Goal: Transaction & Acquisition: Download file/media

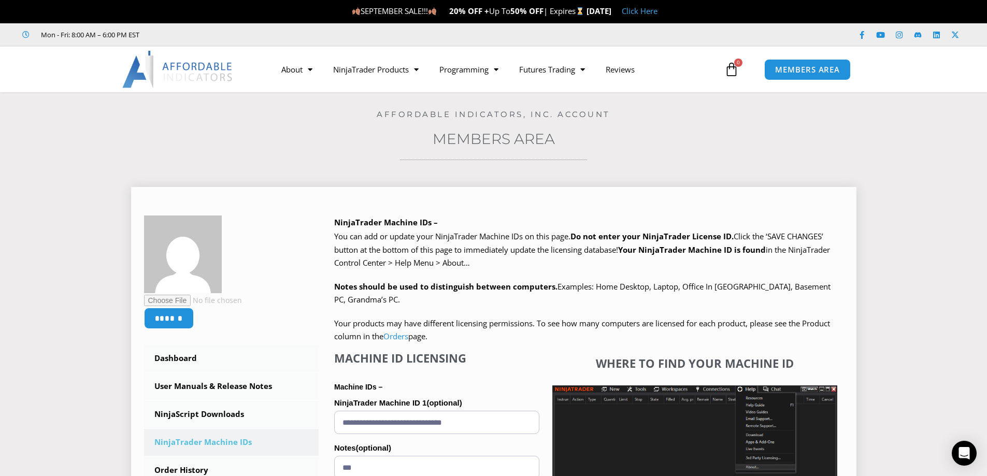
scroll to position [104, 0]
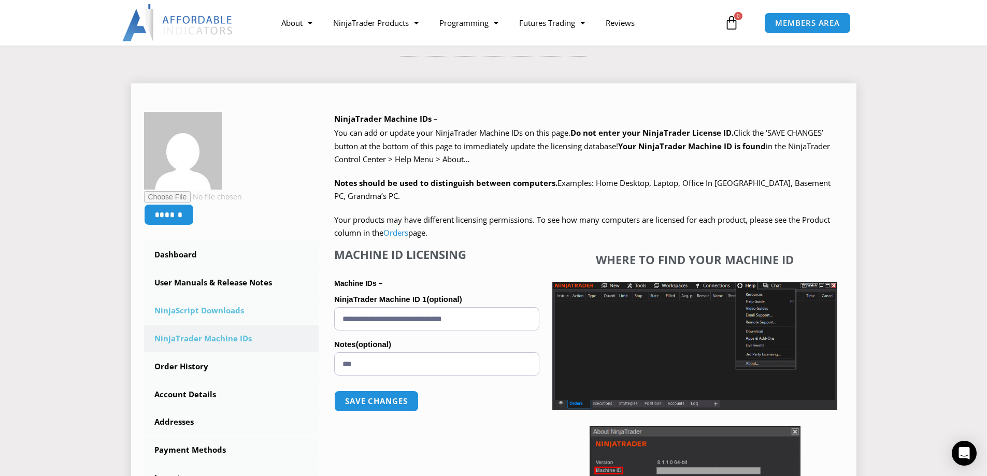
drag, startPoint x: 496, startPoint y: 321, endPoint x: 296, endPoint y: 320, distance: 200.0
click at [296, 320] on div "****** Dashboard Subscriptions User Manuals & Release Notes NinjaScript Downloa…" at bounding box center [493, 347] width 699 height 470
click at [369, 399] on button "Save changes" at bounding box center [376, 401] width 89 height 22
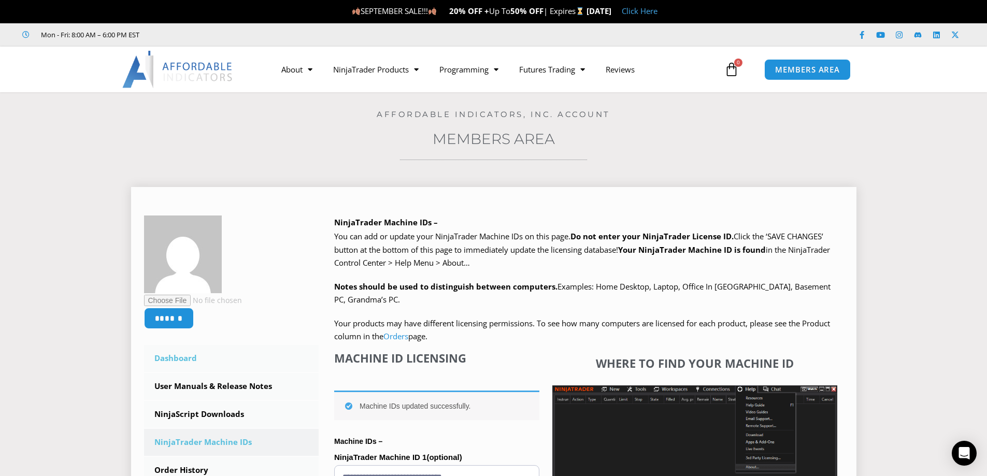
click at [185, 357] on link "Dashboard" at bounding box center [231, 358] width 175 height 27
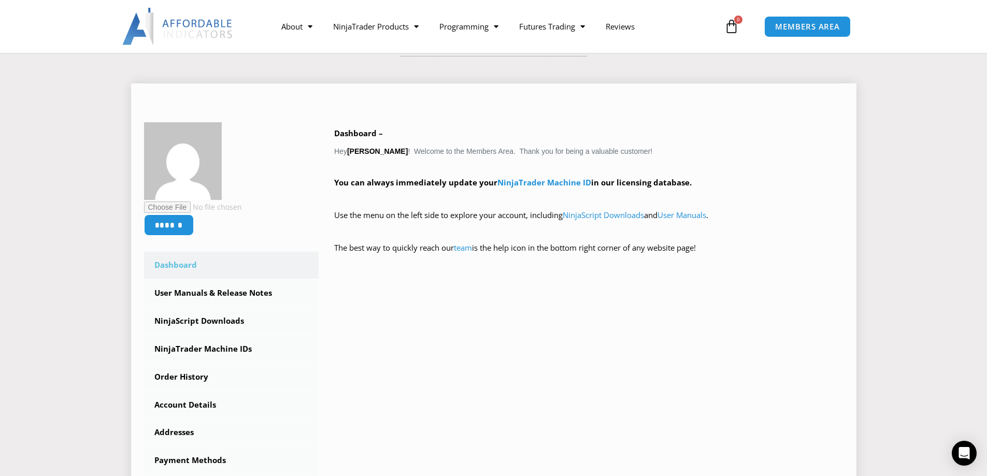
scroll to position [155, 0]
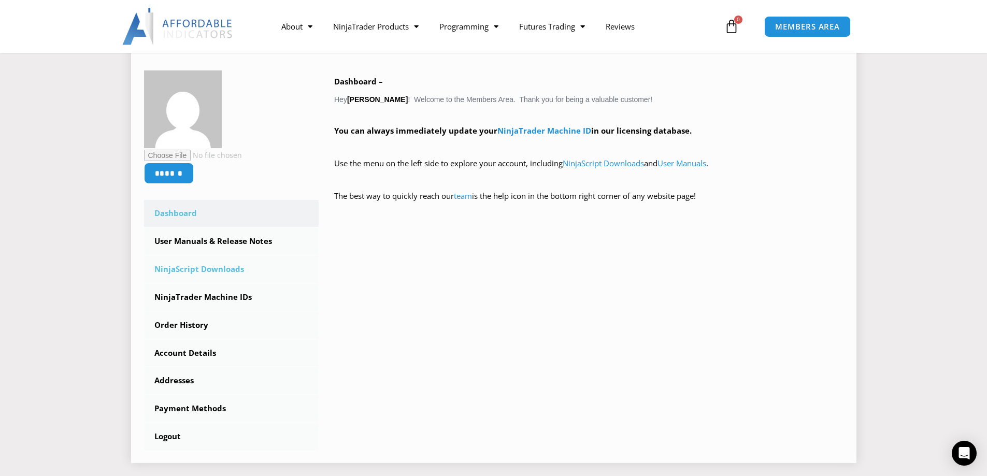
click at [193, 269] on link "NinjaScript Downloads" at bounding box center [231, 269] width 175 height 27
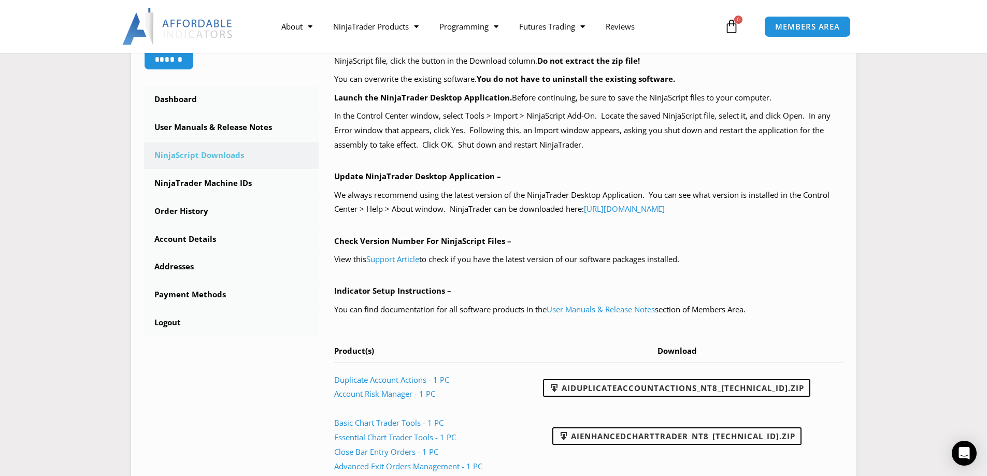
scroll to position [414, 0]
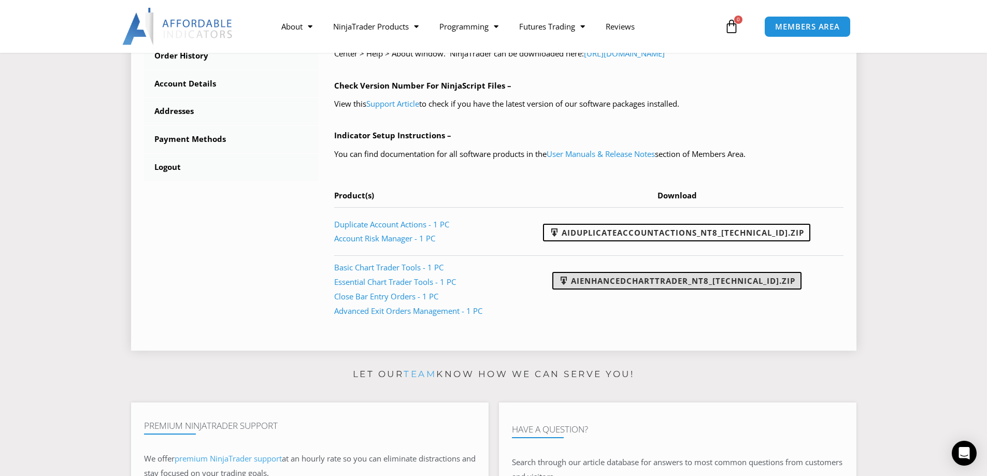
click at [615, 285] on link "AIEnhancedChartTrader_NT8_25.1.31.1.zip" at bounding box center [676, 281] width 249 height 18
click at [966, 454] on icon "Open Intercom Messenger" at bounding box center [964, 453] width 12 height 13
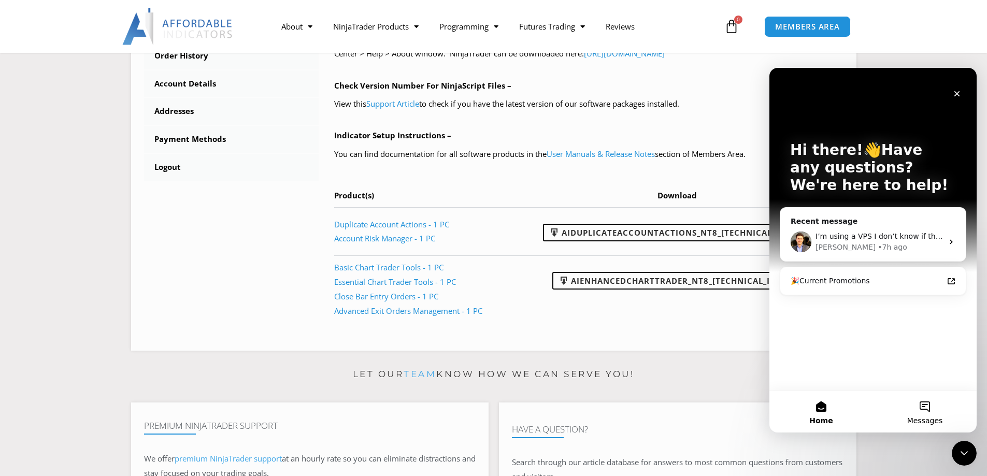
scroll to position [0, 0]
click at [878, 240] on span "I’m using a VPS I don’t know if that could be the problem Sincerely, Osmany Rod…" at bounding box center [969, 236] width 308 height 8
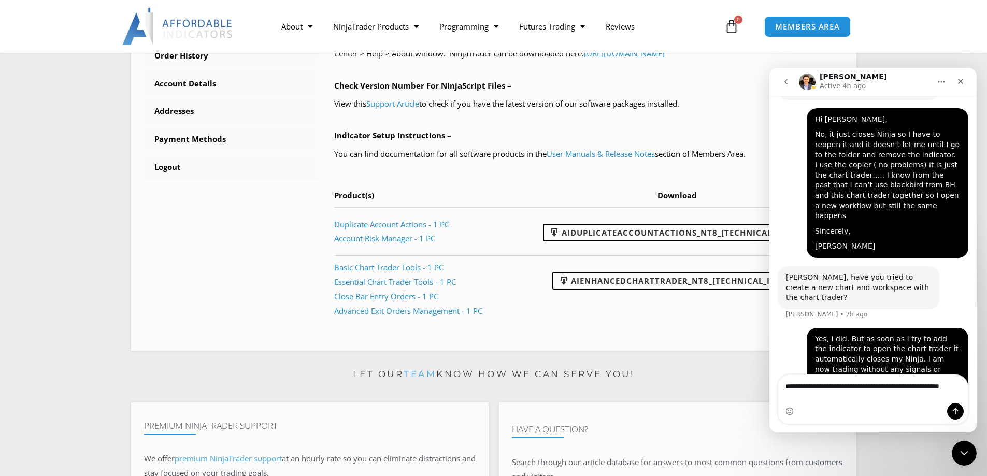
scroll to position [1968, 0]
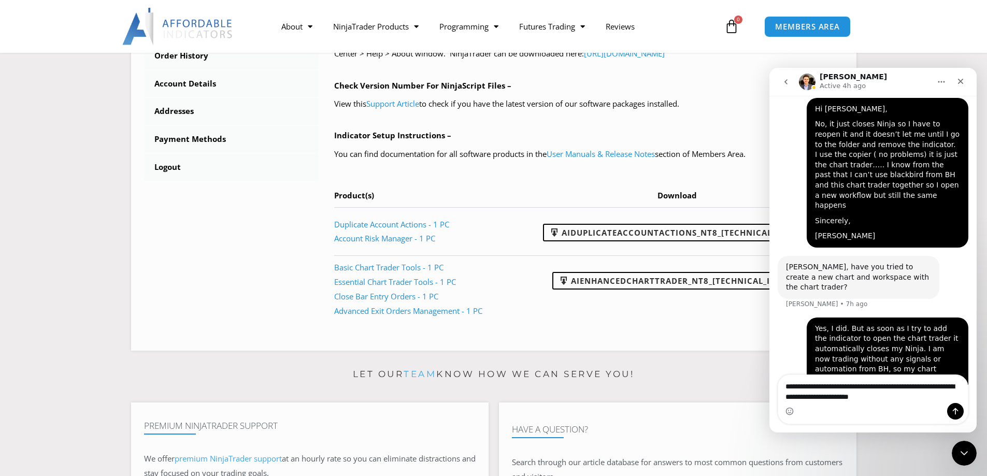
click at [855, 394] on textarea "**********" at bounding box center [873, 389] width 190 height 28
type textarea "**********"
click at [953, 411] on icon "Send a message…" at bounding box center [956, 411] width 6 height 7
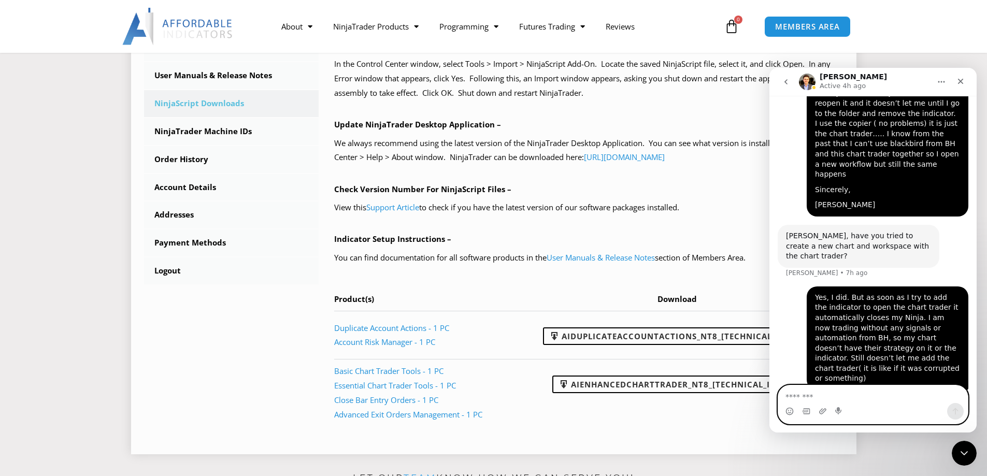
scroll to position [259, 0]
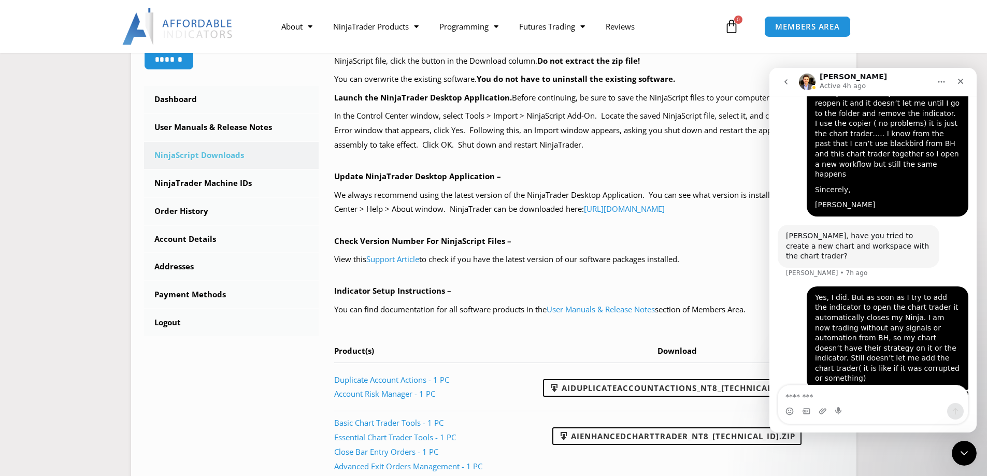
click at [786, 80] on icon "go back" at bounding box center [785, 81] width 3 height 5
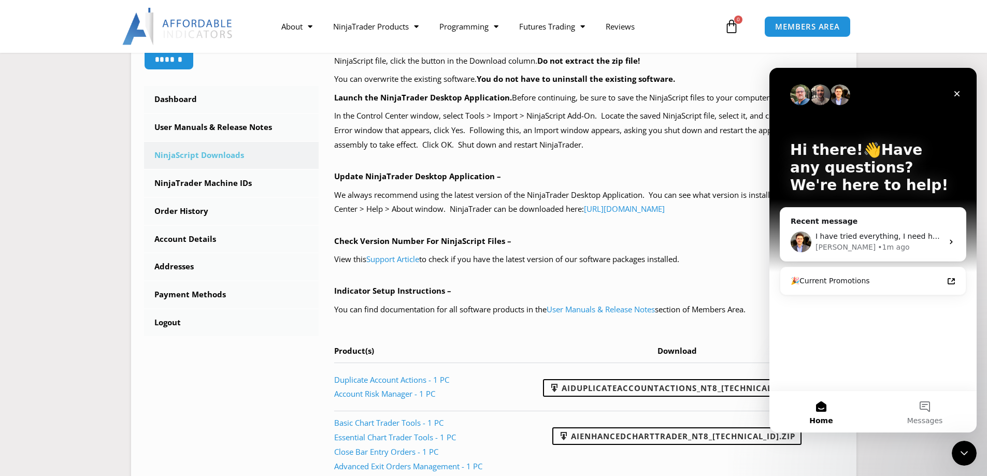
scroll to position [0, 0]
click at [959, 96] on icon "Close" at bounding box center [957, 94] width 6 height 6
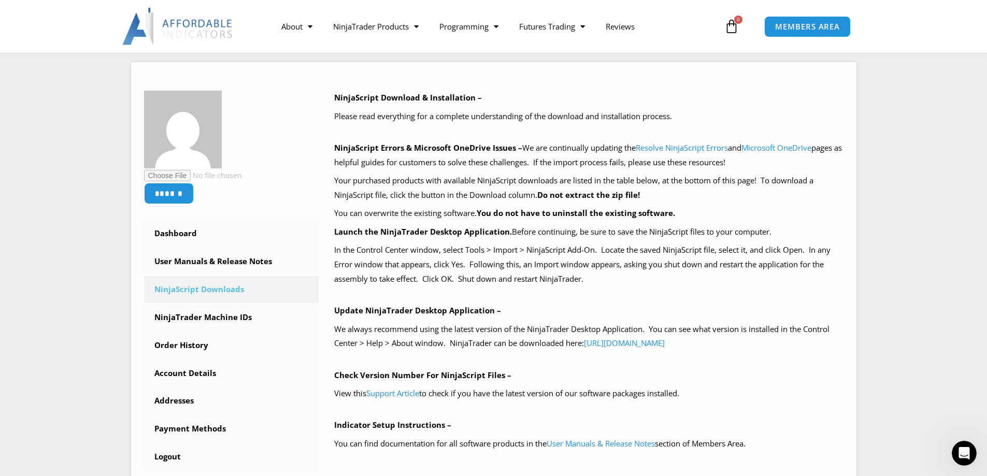
scroll to position [126, 0]
click at [688, 148] on link "Resolve NinjaScript Errors" at bounding box center [682, 146] width 92 height 10
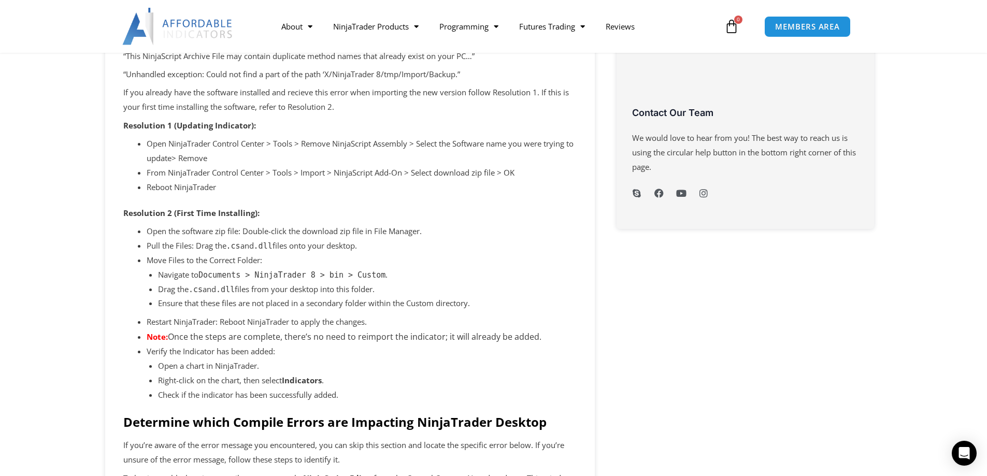
scroll to position [466, 0]
